Goal: Task Accomplishment & Management: Manage account settings

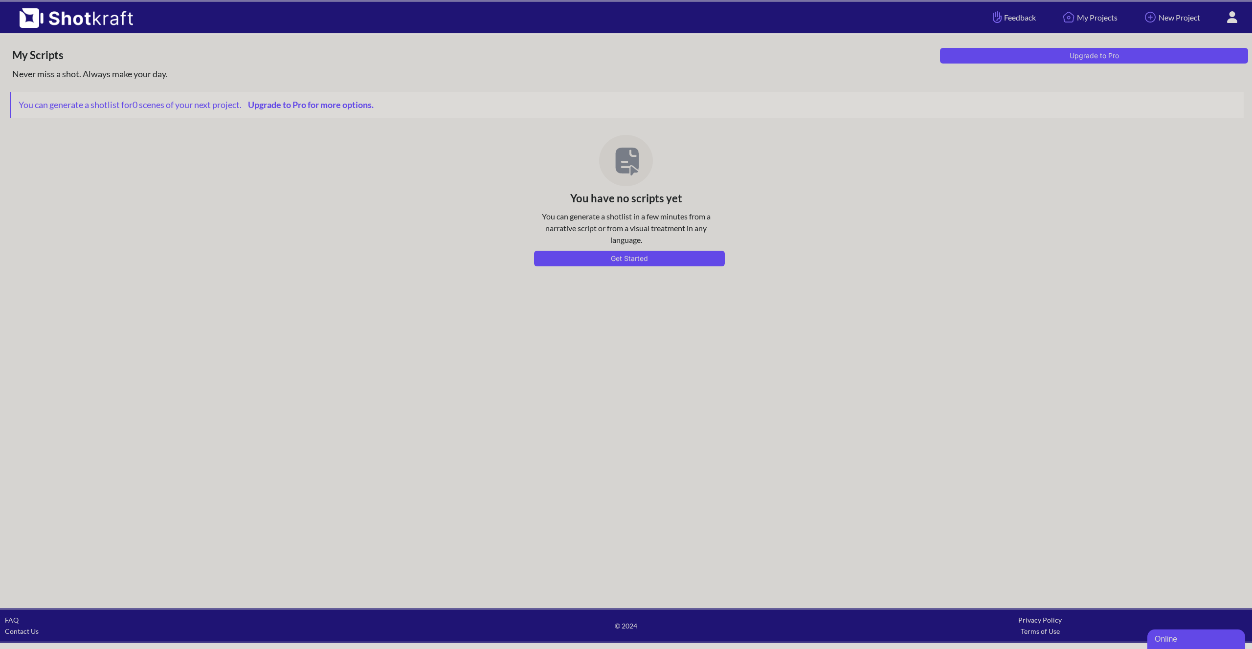
click at [1234, 21] on icon at bounding box center [1232, 17] width 10 height 12
click at [1199, 48] on link "Log Out" at bounding box center [1206, 50] width 81 height 16
